Goal: Information Seeking & Learning: Find specific fact

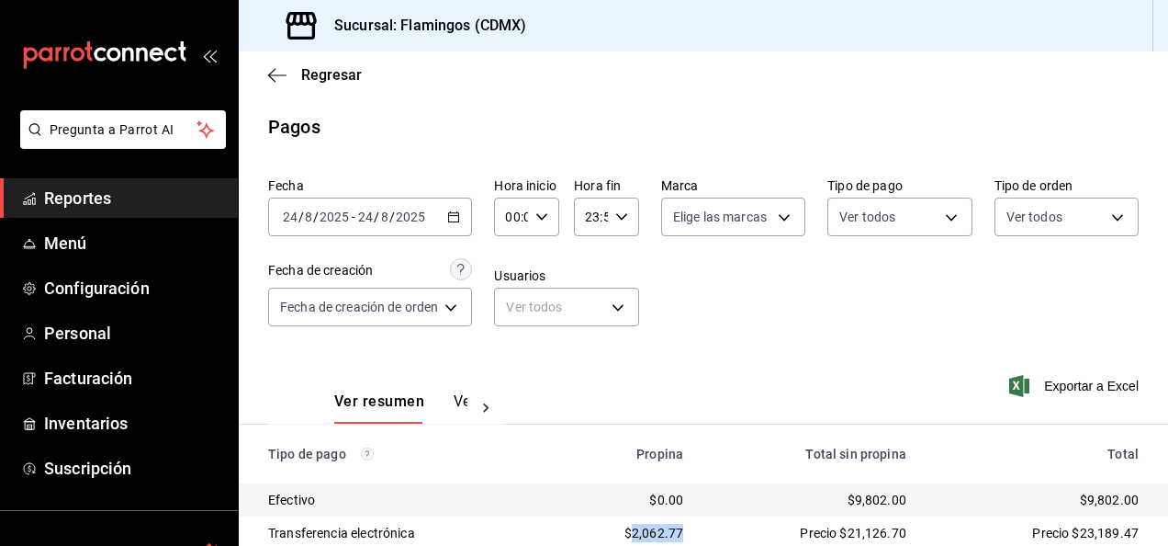
scroll to position [165, 0]
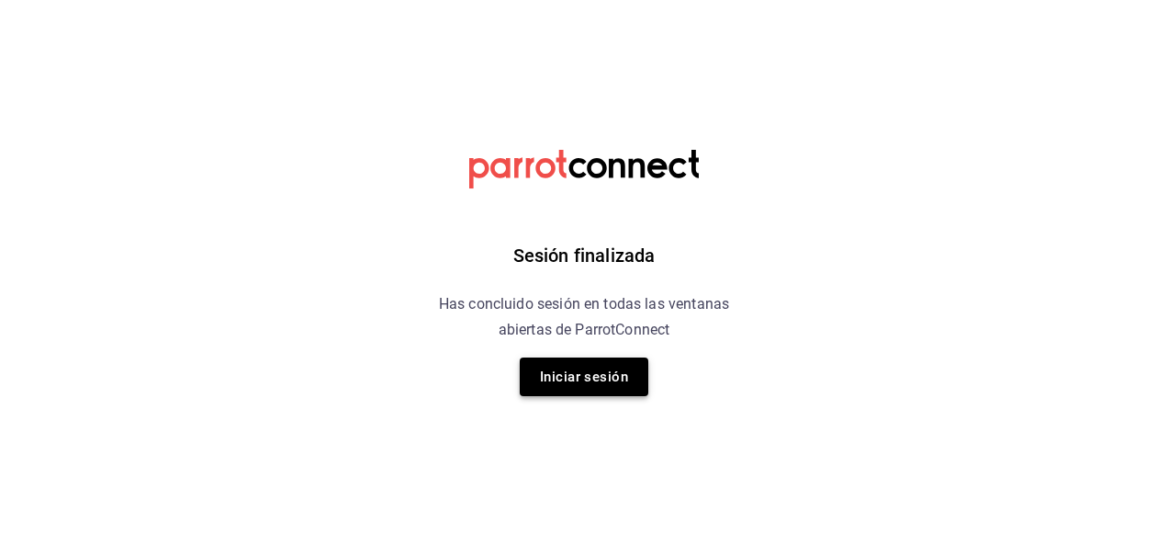
click at [606, 372] on button "Iniciar sesión" at bounding box center [584, 376] width 129 height 39
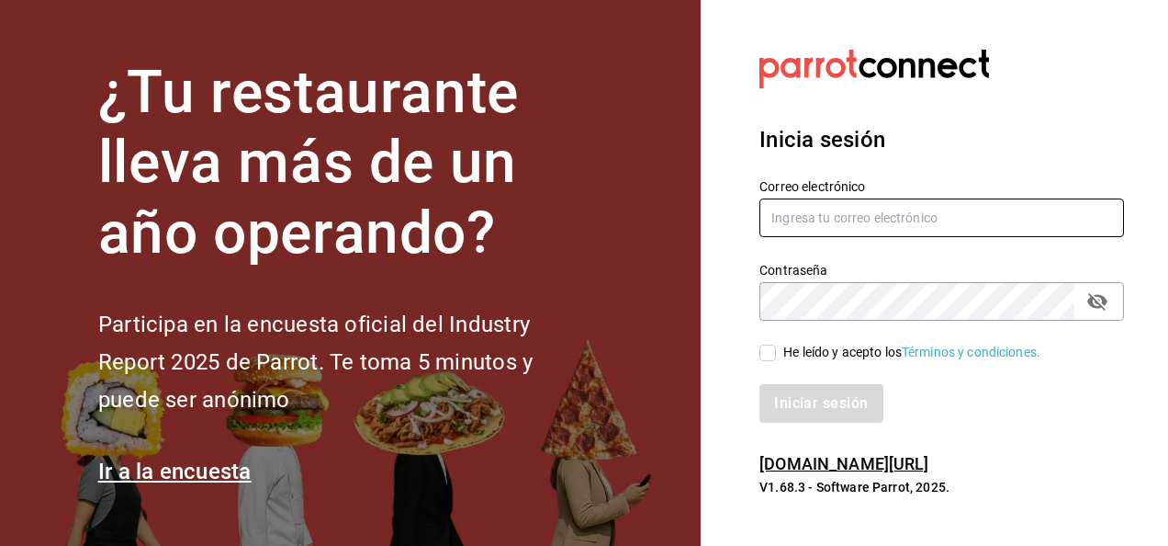
type input "restauranteflamingos.ad@gmail.com"
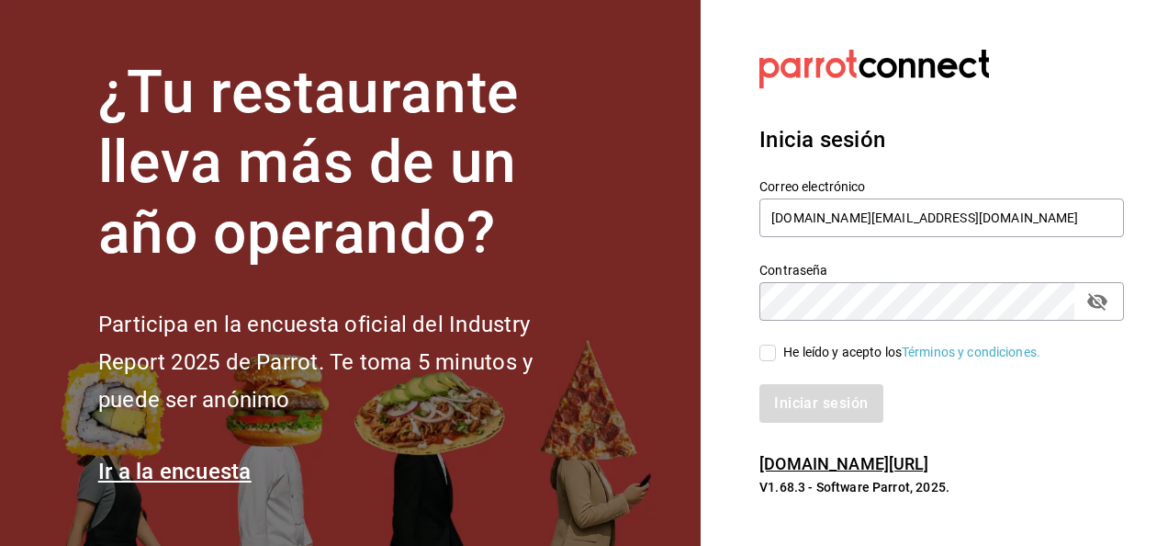
click at [769, 353] on input "He leído y acepto los Términos y condiciones." at bounding box center [768, 352] width 17 height 17
checkbox input "true"
click at [818, 404] on button "Iniciar sesión" at bounding box center [822, 403] width 125 height 39
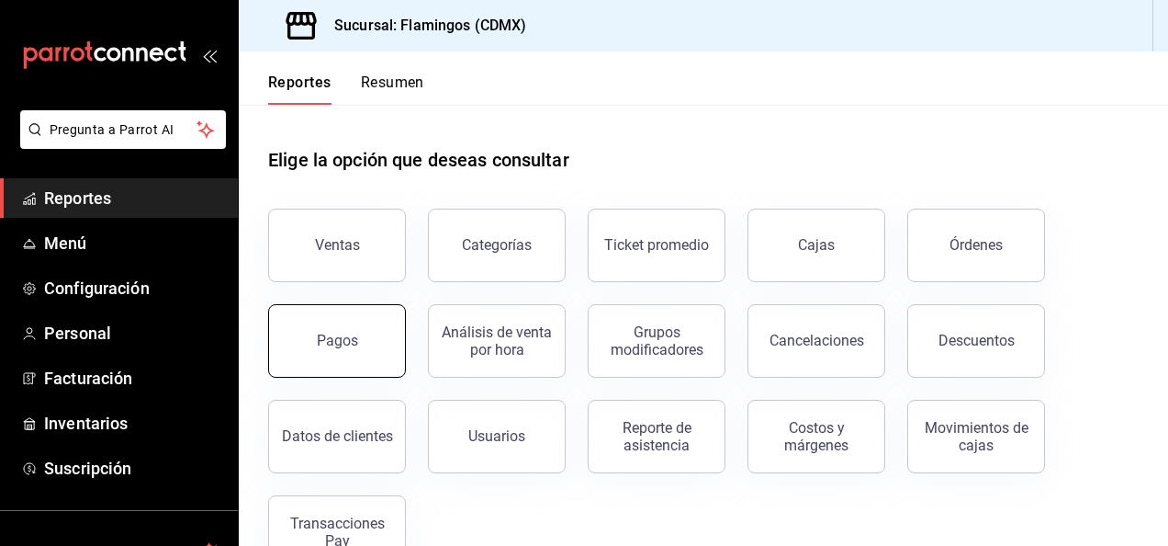
click at [361, 336] on button "Pagos" at bounding box center [337, 340] width 138 height 73
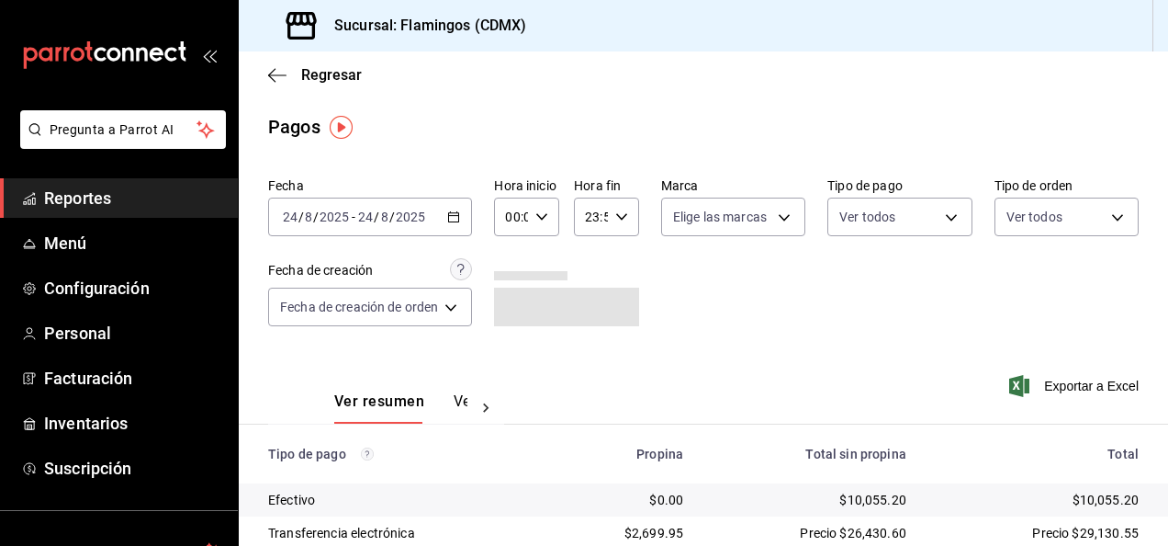
scroll to position [165, 0]
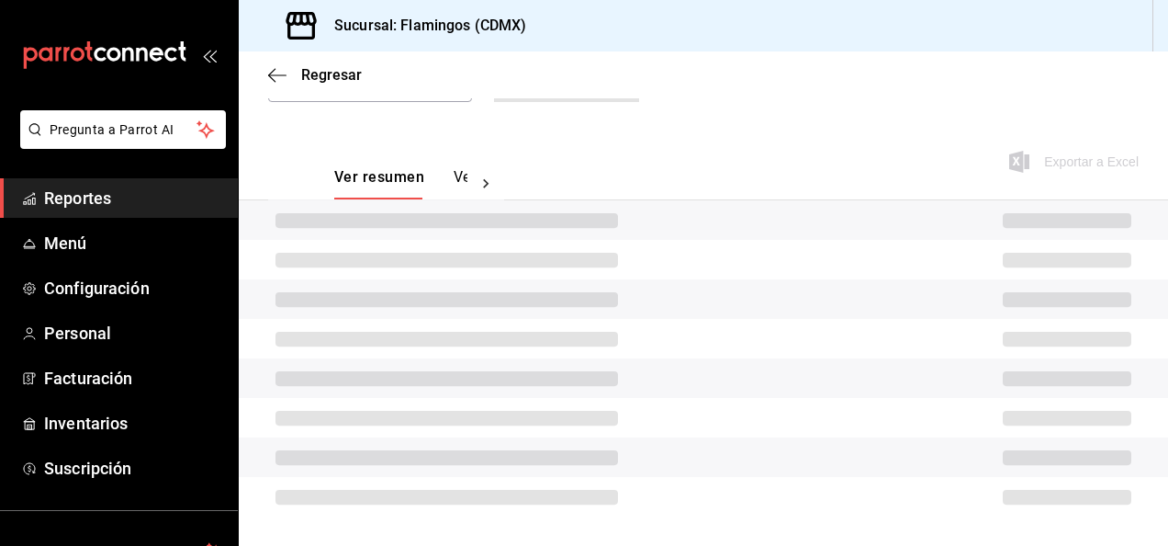
scroll to position [165, 0]
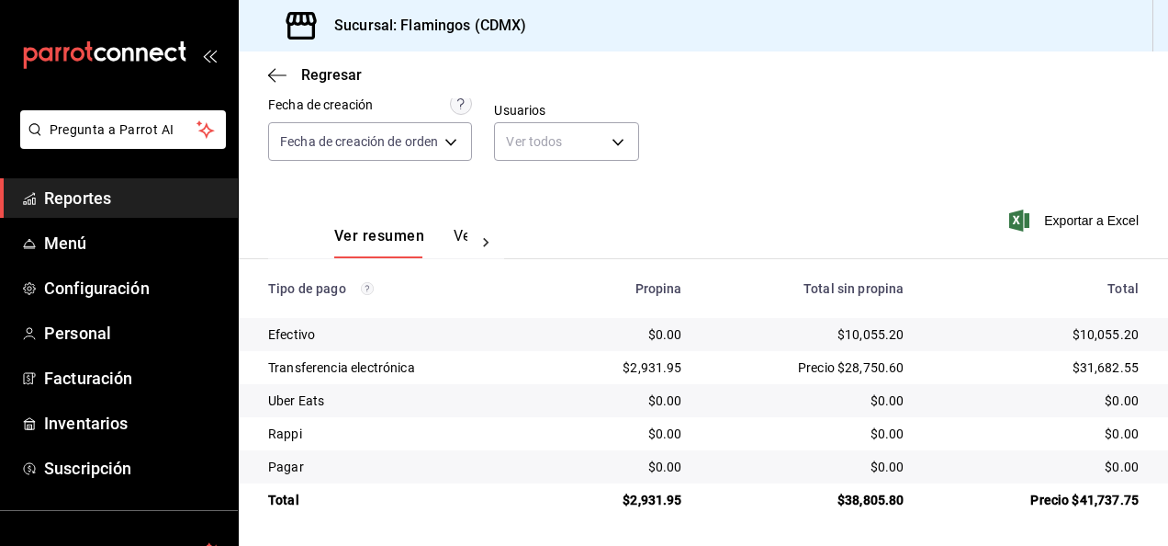
click at [870, 334] on div "$10,055.20" at bounding box center [808, 334] width 193 height 18
copy div "10,055.20"
click at [647, 369] on div "$2,931.95" at bounding box center [625, 367] width 116 height 18
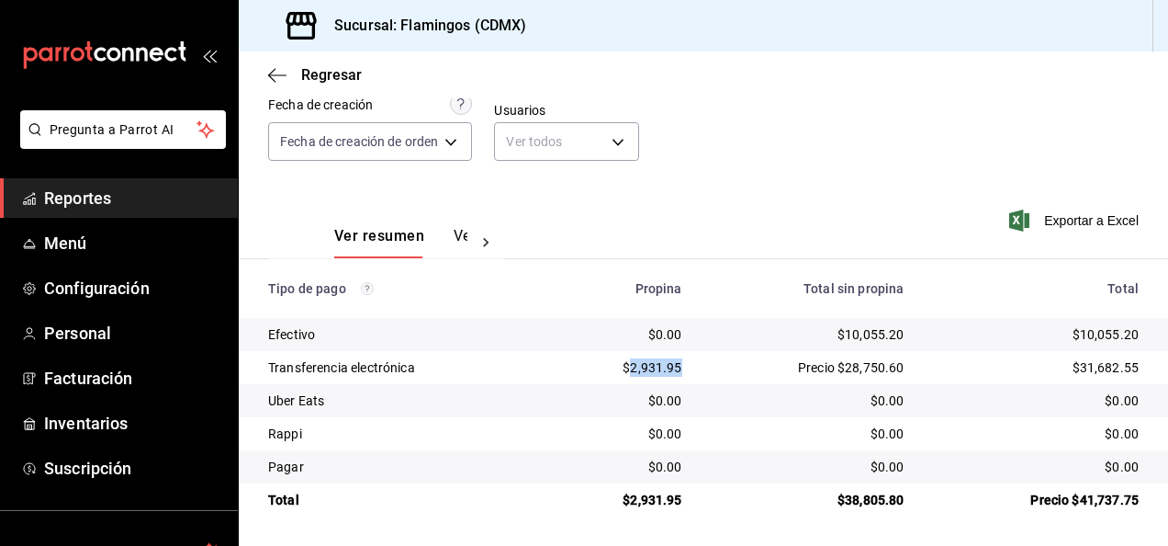
copy div "2,931.95"
